Goal: Find contact information: Find contact information

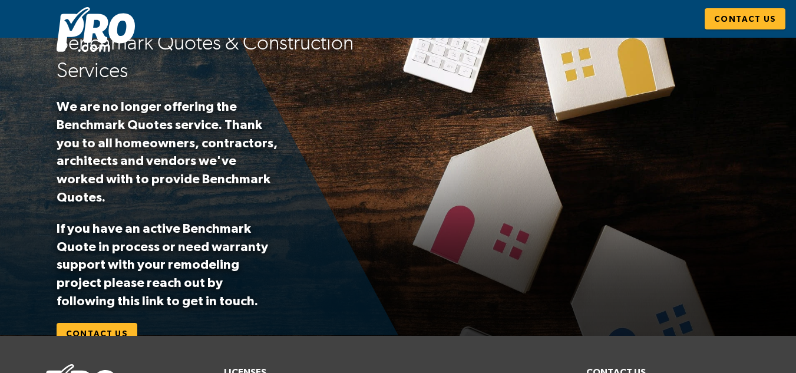
click at [229, 44] on h2 "Benchmark Quotes & Construction Services" at bounding box center [223, 56] width 333 height 55
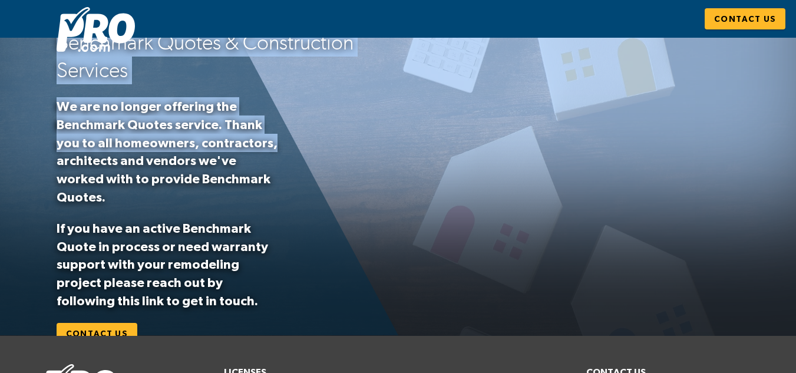
drag, startPoint x: 794, startPoint y: 150, endPoint x: 802, endPoint y: 176, distance: 26.3
click at [795, 176] on html "Skip to main content Contact Us Contact Us Benchmark Quotes & Construction Serv…" at bounding box center [398, 256] width 796 height 512
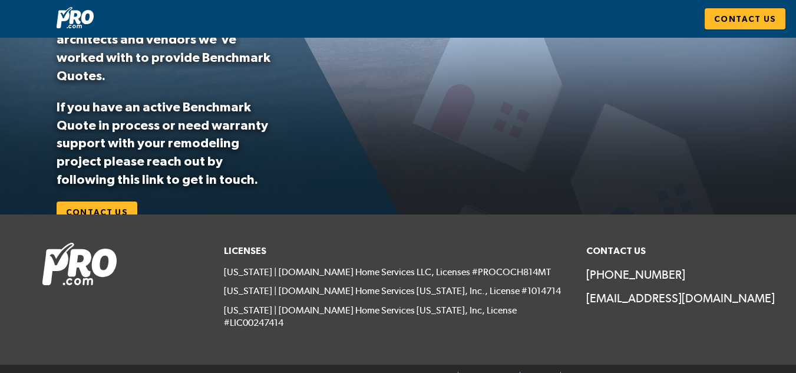
scroll to position [127, 0]
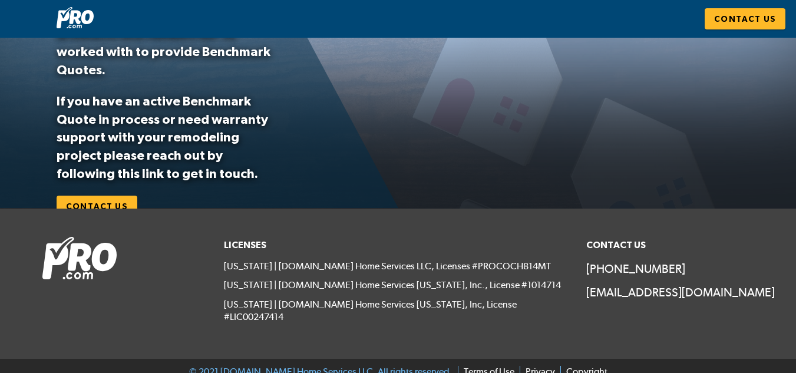
click at [636, 290] on p "[EMAIL_ADDRESS][DOMAIN_NAME]" at bounding box center [669, 292] width 167 height 16
click at [635, 290] on p "[EMAIL_ADDRESS][DOMAIN_NAME]" at bounding box center [669, 292] width 167 height 16
click at [634, 290] on p "[EMAIL_ADDRESS][DOMAIN_NAME]" at bounding box center [669, 292] width 167 height 16
click at [631, 290] on p "[EMAIL_ADDRESS][DOMAIN_NAME]" at bounding box center [669, 292] width 167 height 16
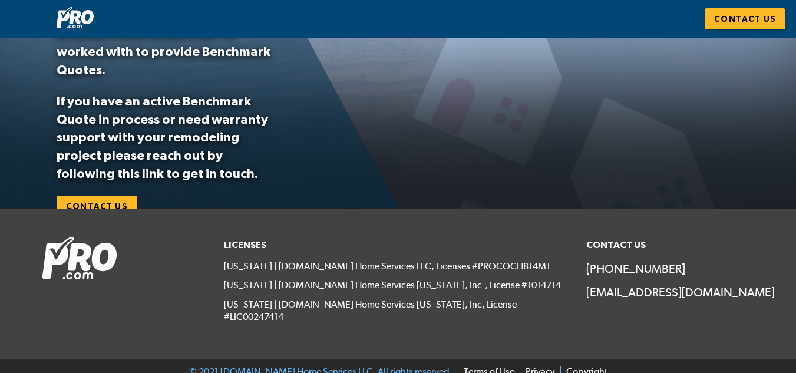
click at [631, 290] on p "[EMAIL_ADDRESS][DOMAIN_NAME]" at bounding box center [669, 292] width 167 height 16
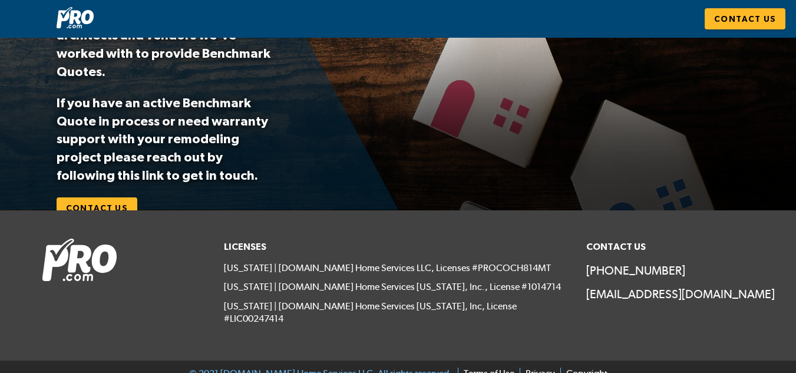
scroll to position [127, 0]
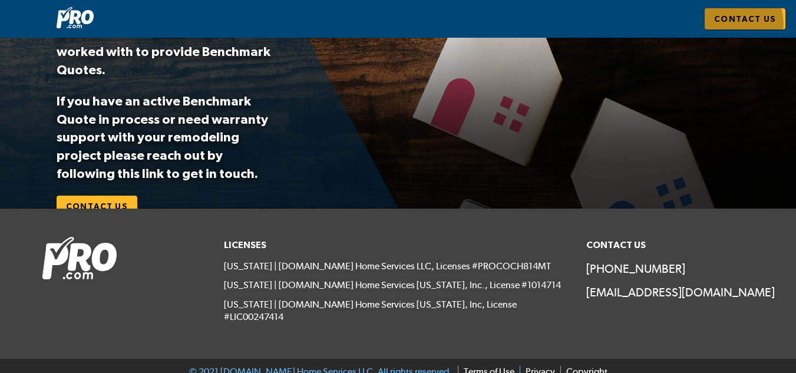
click at [736, 22] on span "Contact Us" at bounding box center [745, 19] width 62 height 15
